Goal: Information Seeking & Learning: Learn about a topic

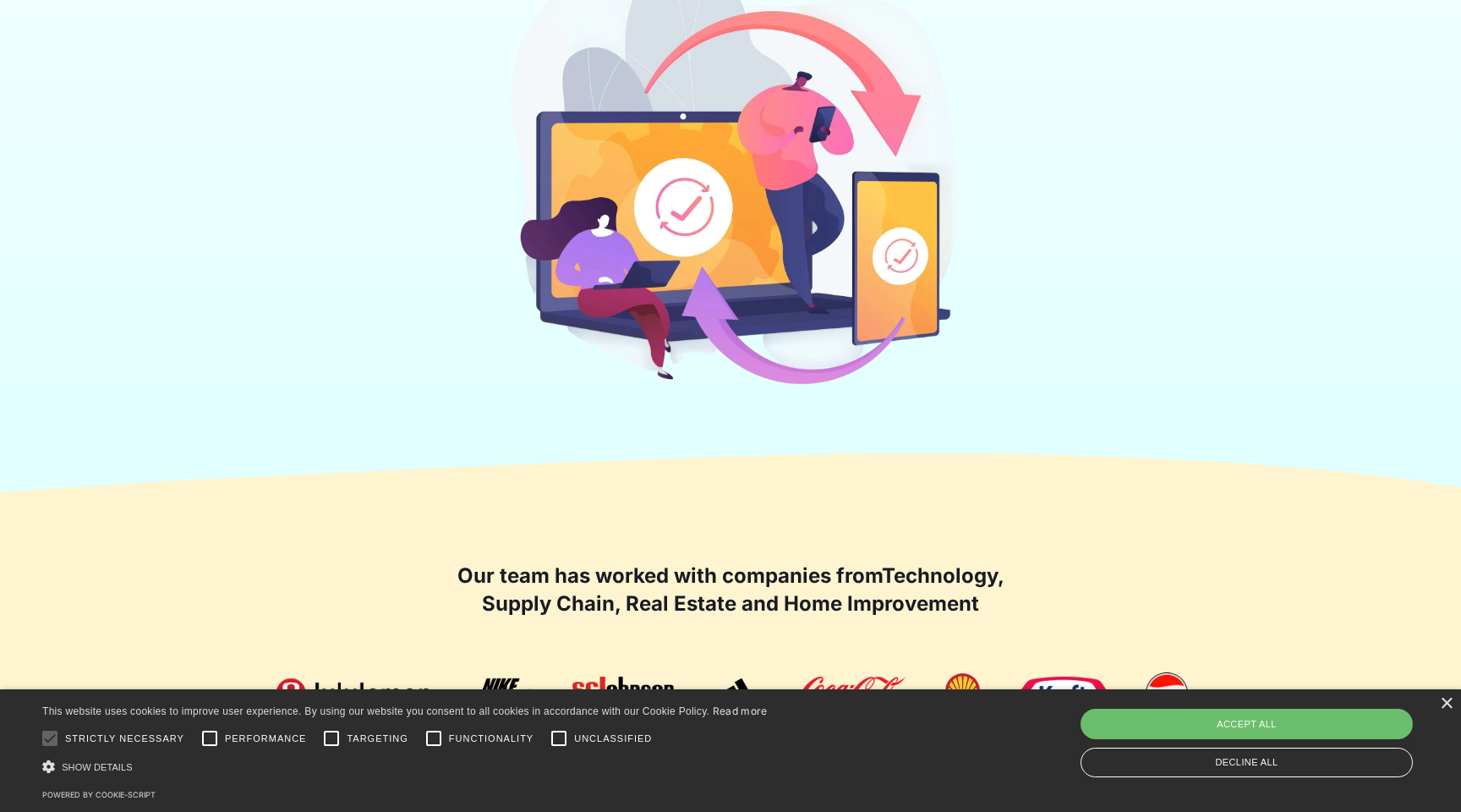
scroll to position [589, 0]
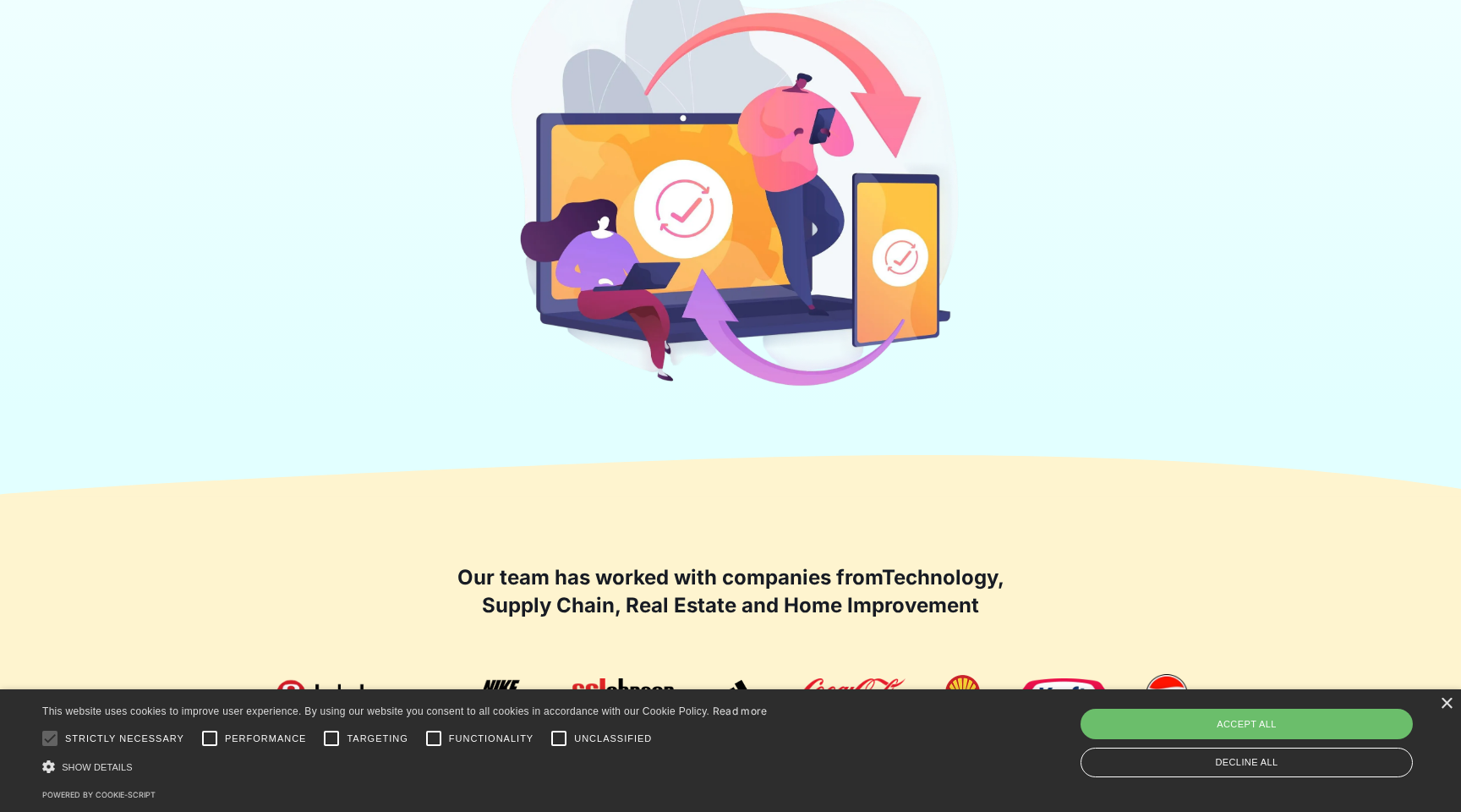
click at [688, 579] on h2 "Our team has worked with companies from Technology, Supply Chain, Real Estate a…" at bounding box center [730, 591] width 558 height 56
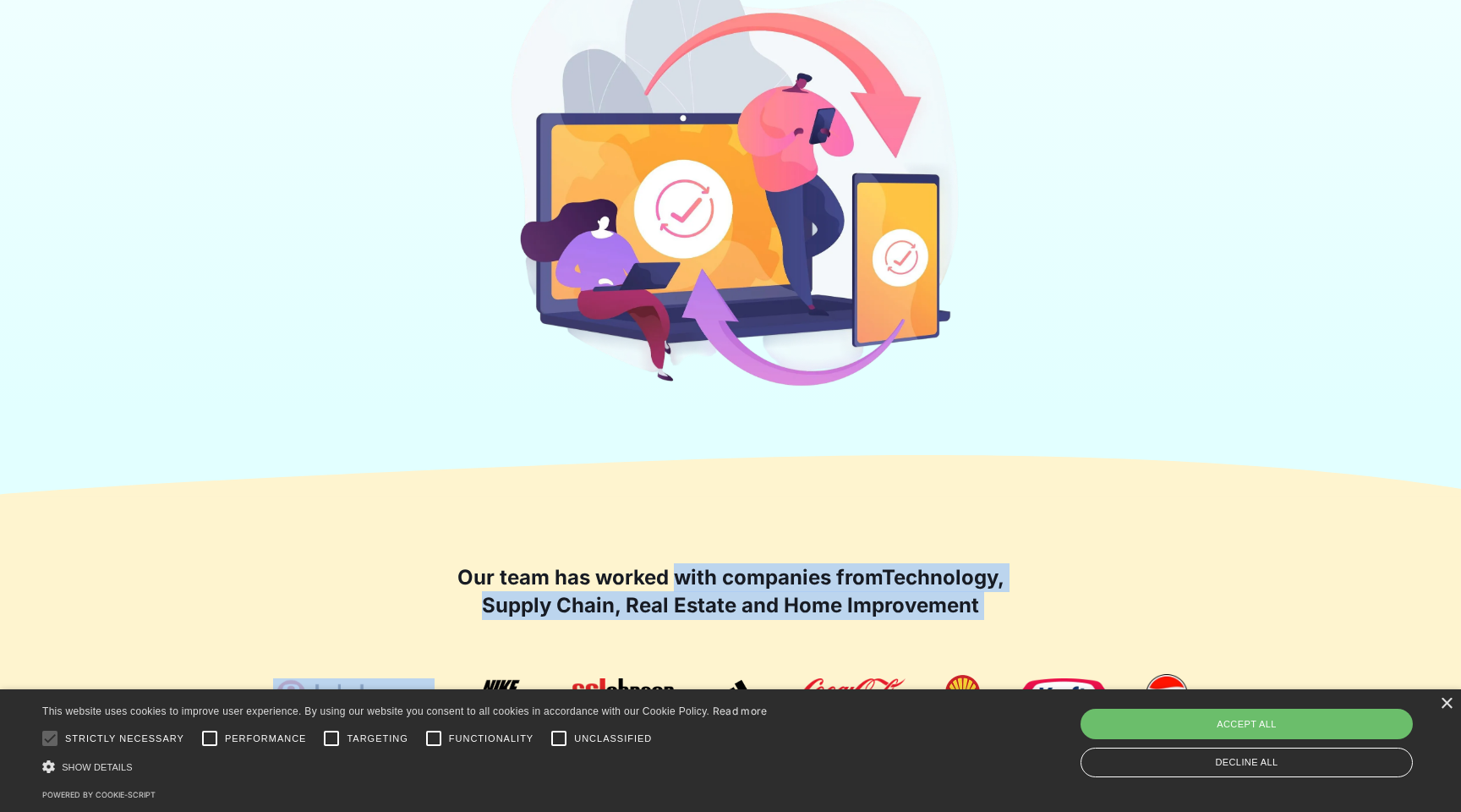
drag, startPoint x: 688, startPoint y: 579, endPoint x: 749, endPoint y: 647, distance: 91.4
click at [749, 647] on div "Our team has worked with companies from Technology, Supply Chain, Real Estate a…" at bounding box center [731, 678] width 1083 height 229
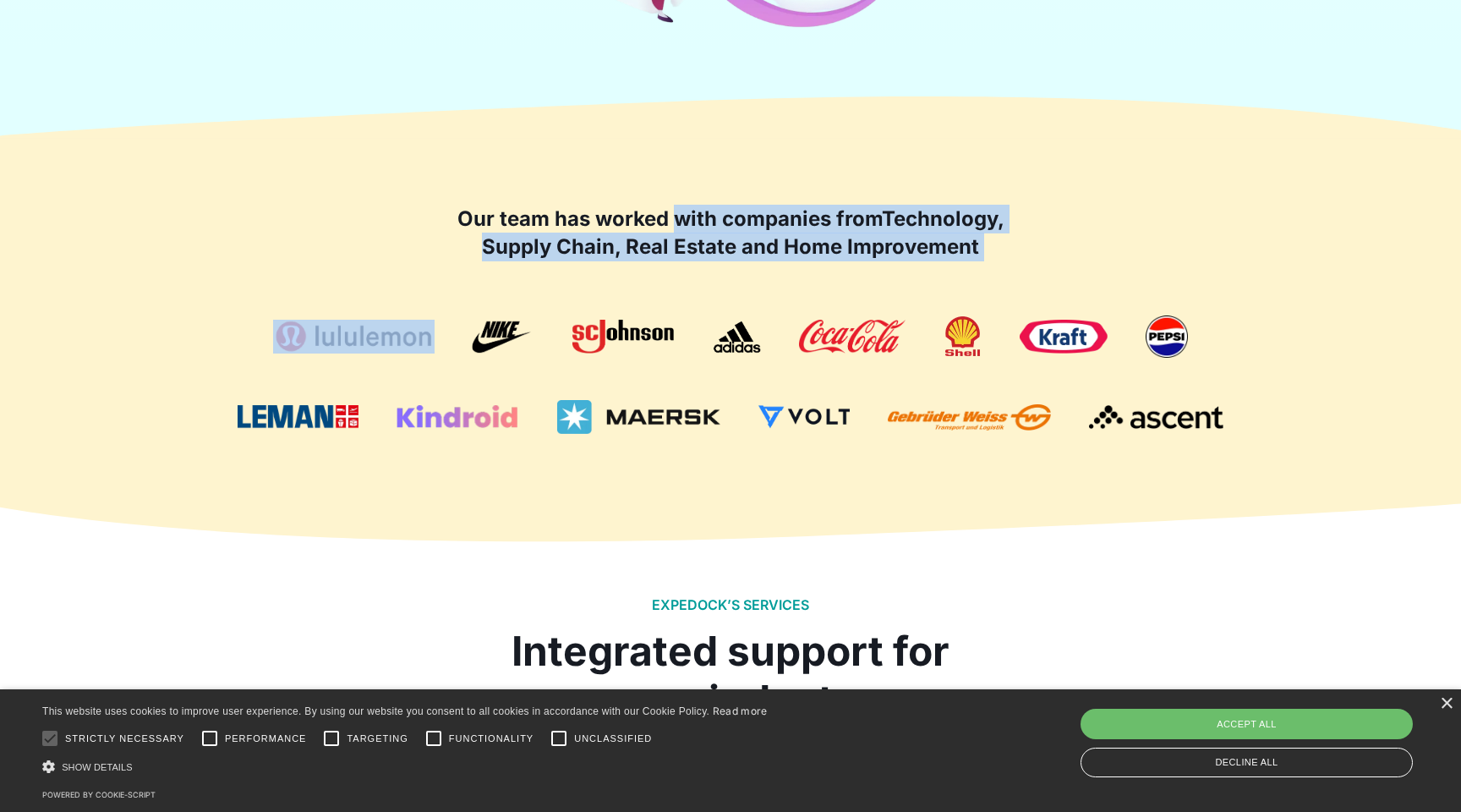
scroll to position [0, 0]
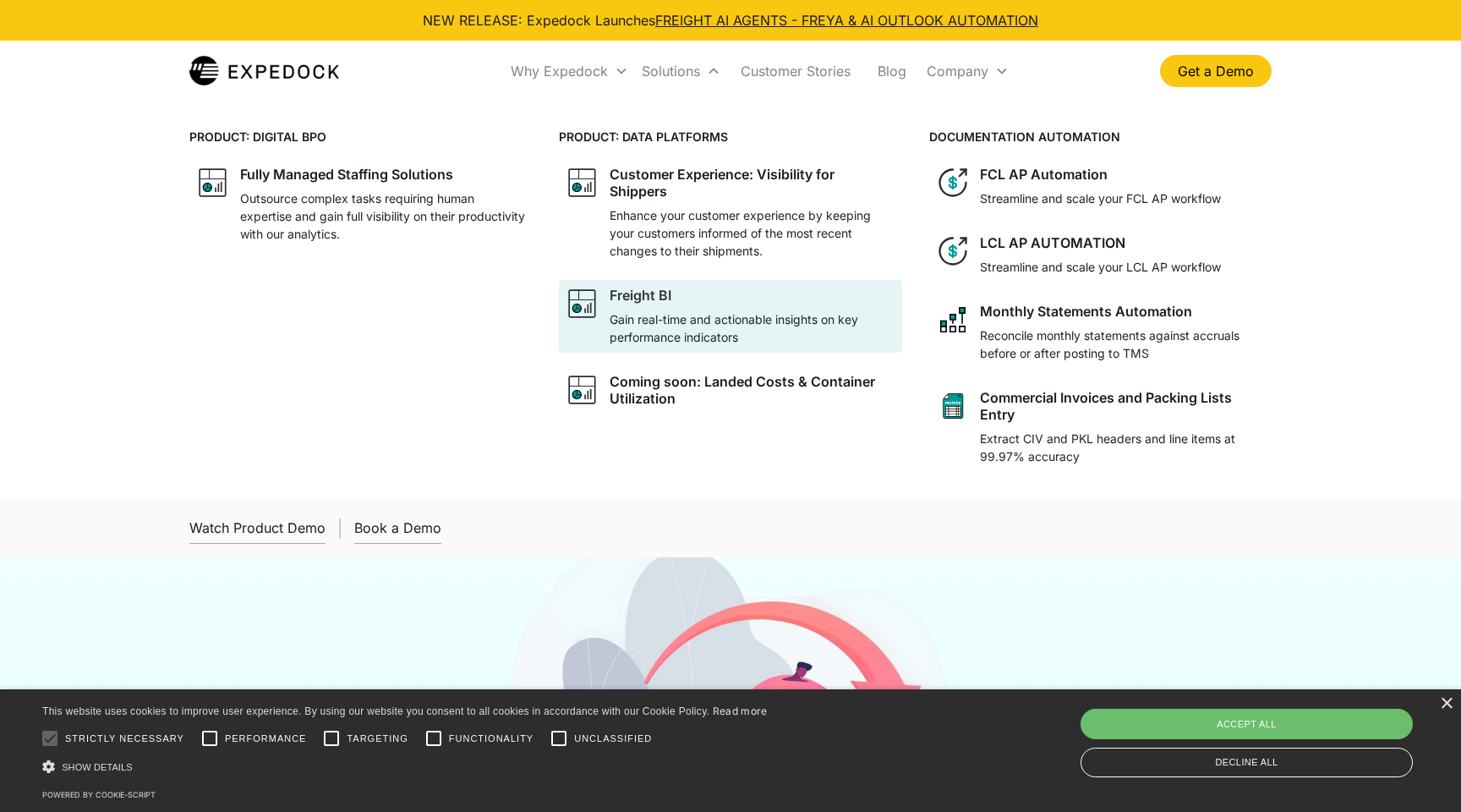
click at [640, 320] on p "Gain real-time and actionable insights on key performance indicators" at bounding box center [752, 328] width 285 height 36
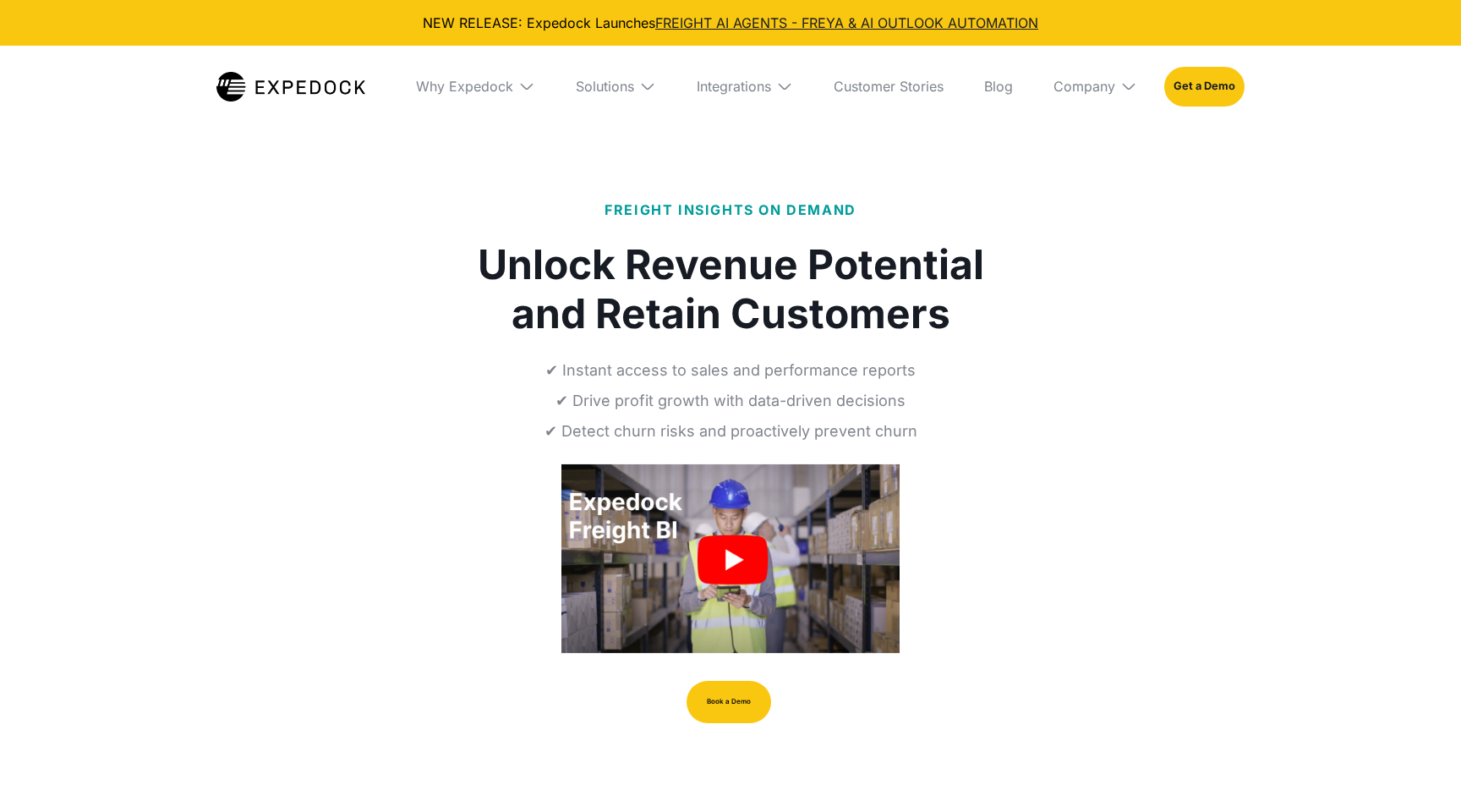
select select
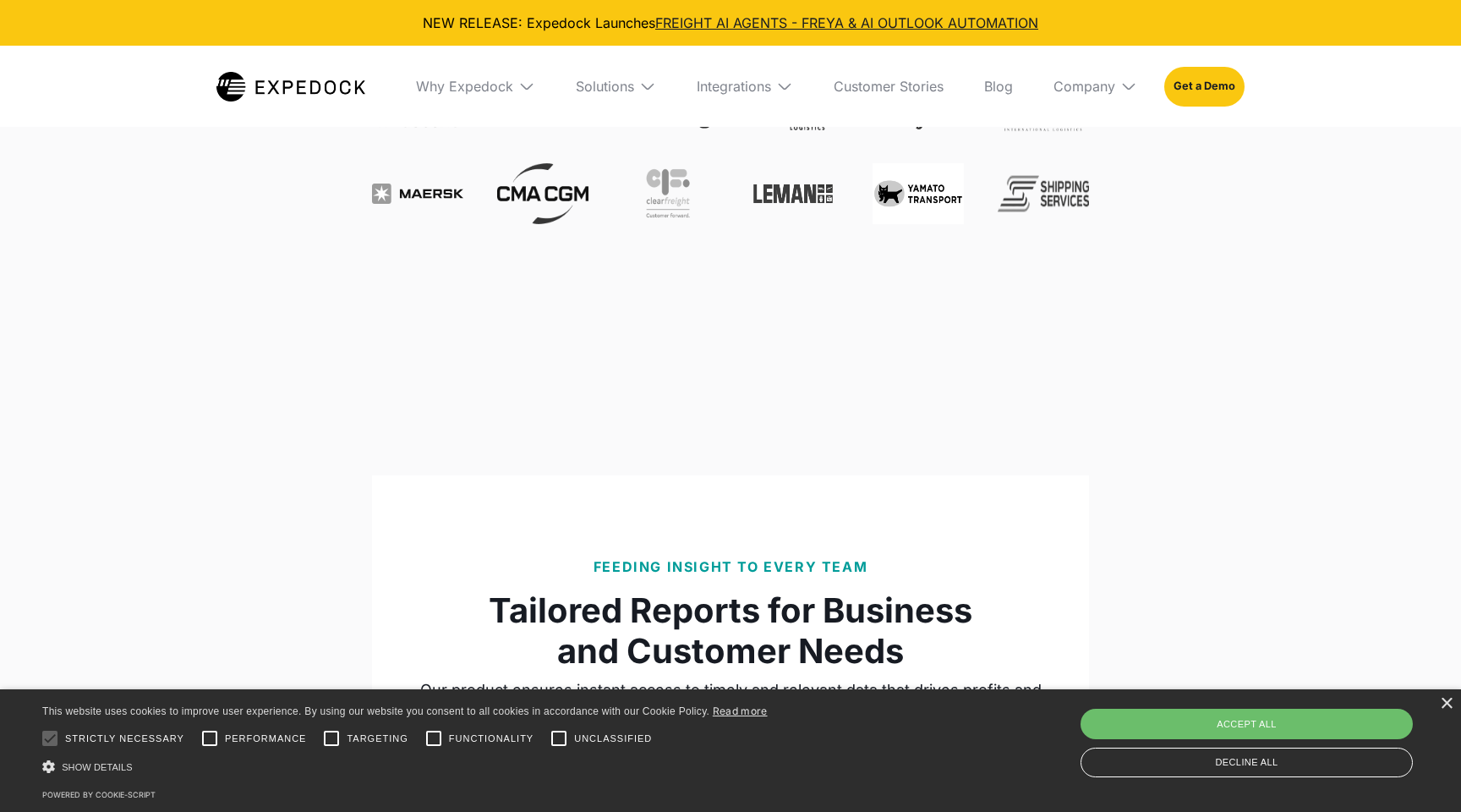
scroll to position [771, 0]
